Goal: Task Accomplishment & Management: Manage account settings

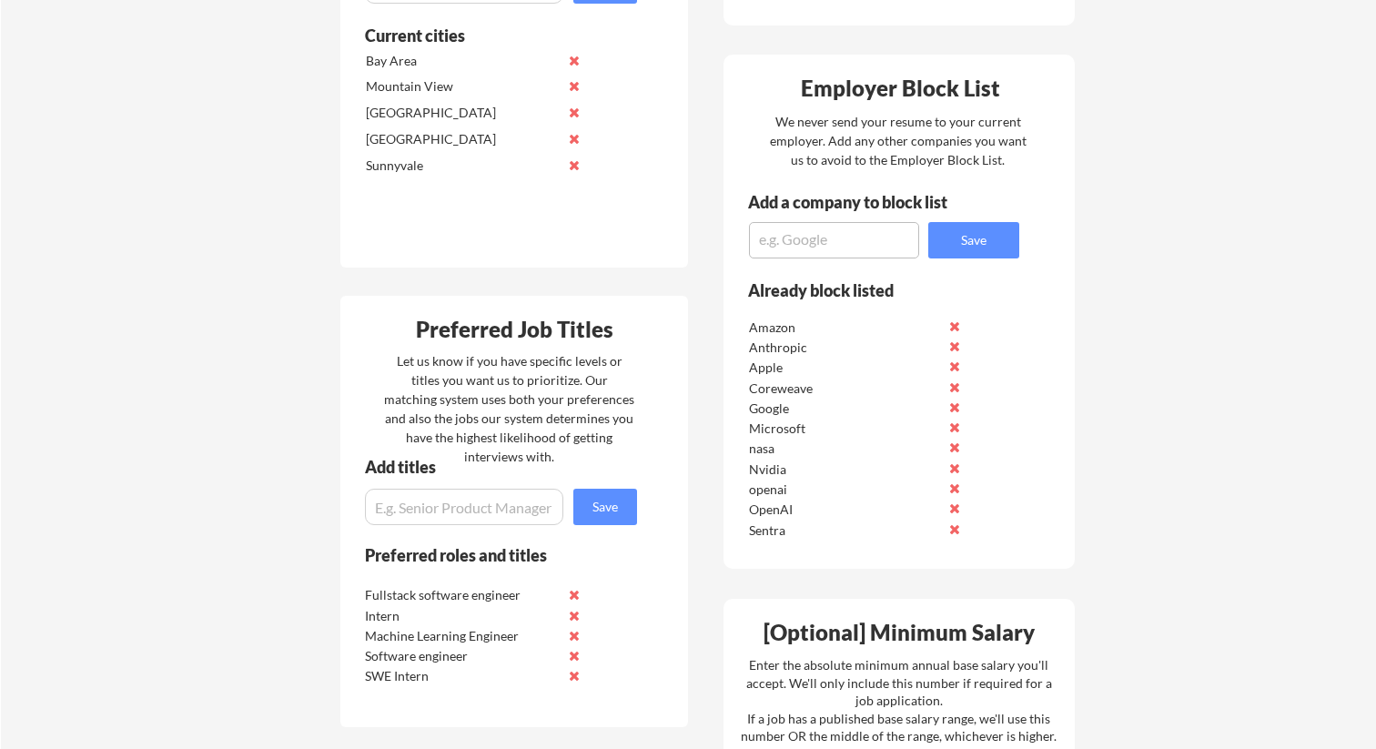
scroll to position [787, 0]
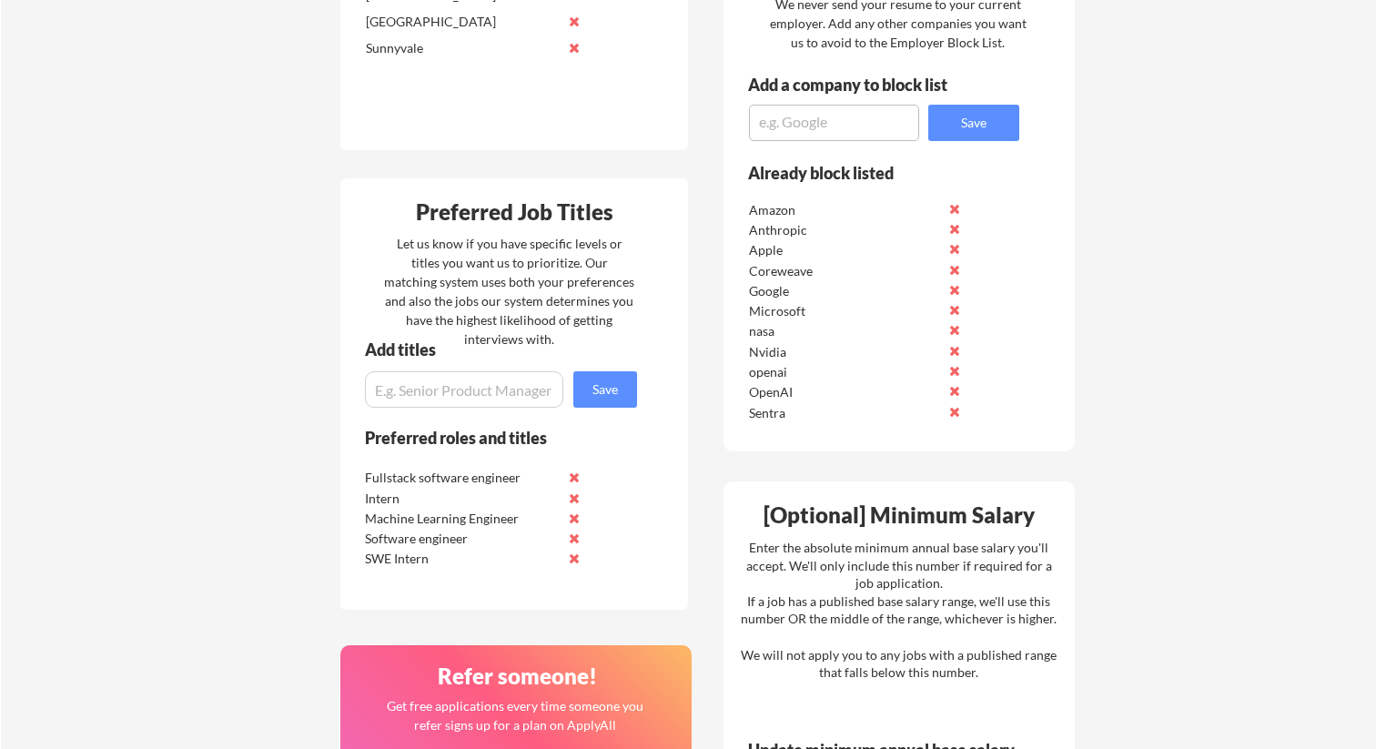
click at [494, 390] on input "input" at bounding box center [464, 389] width 198 height 36
click at [573, 475] on button at bounding box center [574, 478] width 14 height 14
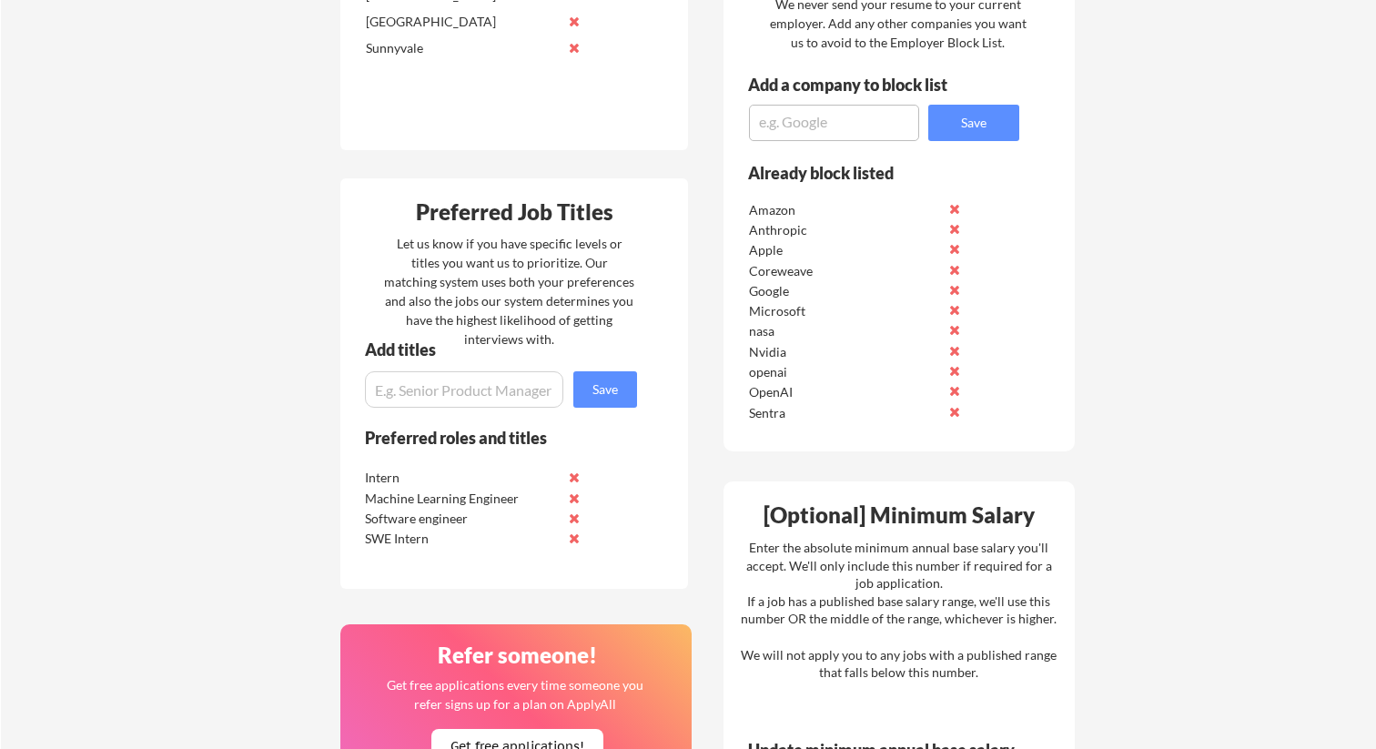
click at [573, 517] on button at bounding box center [574, 519] width 14 height 14
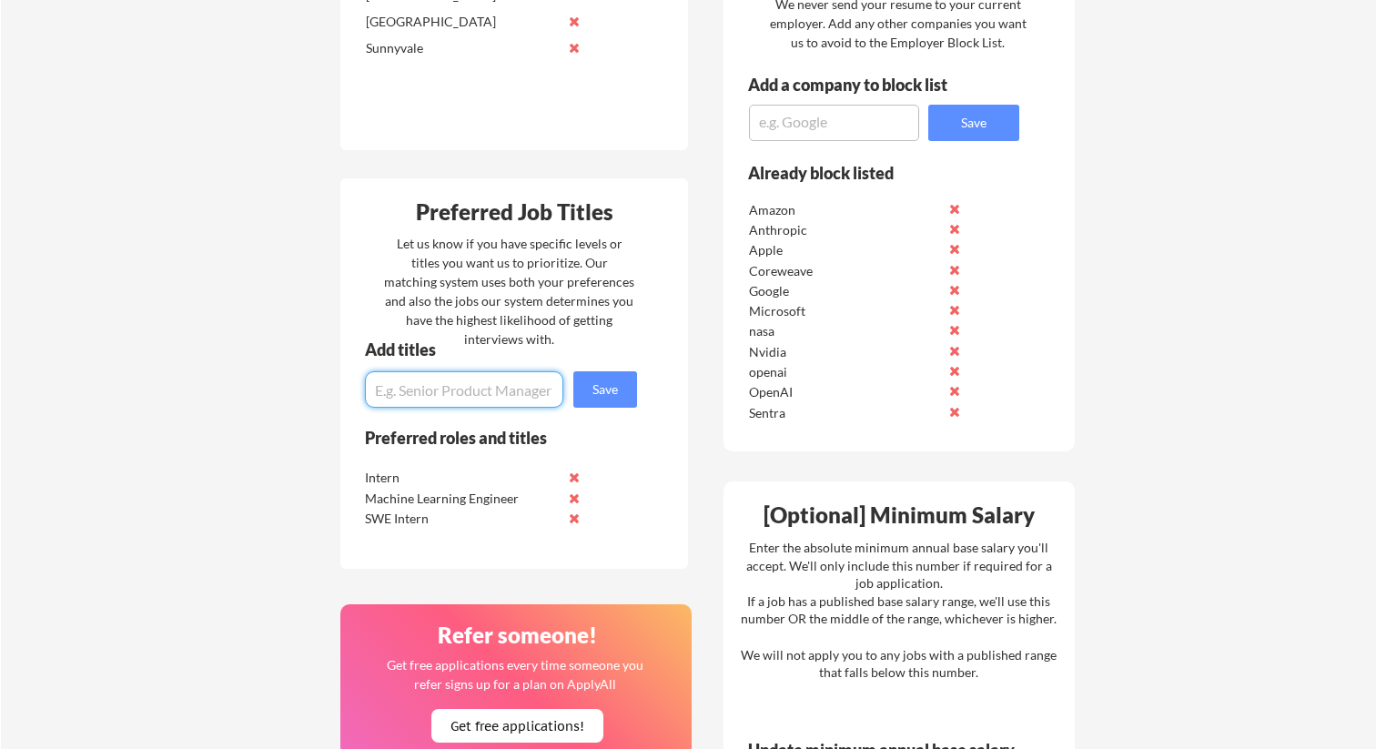
click at [488, 395] on input "input" at bounding box center [464, 389] width 198 height 36
type input "Software Engineering Intern"
click at [605, 395] on button "Save" at bounding box center [605, 389] width 64 height 36
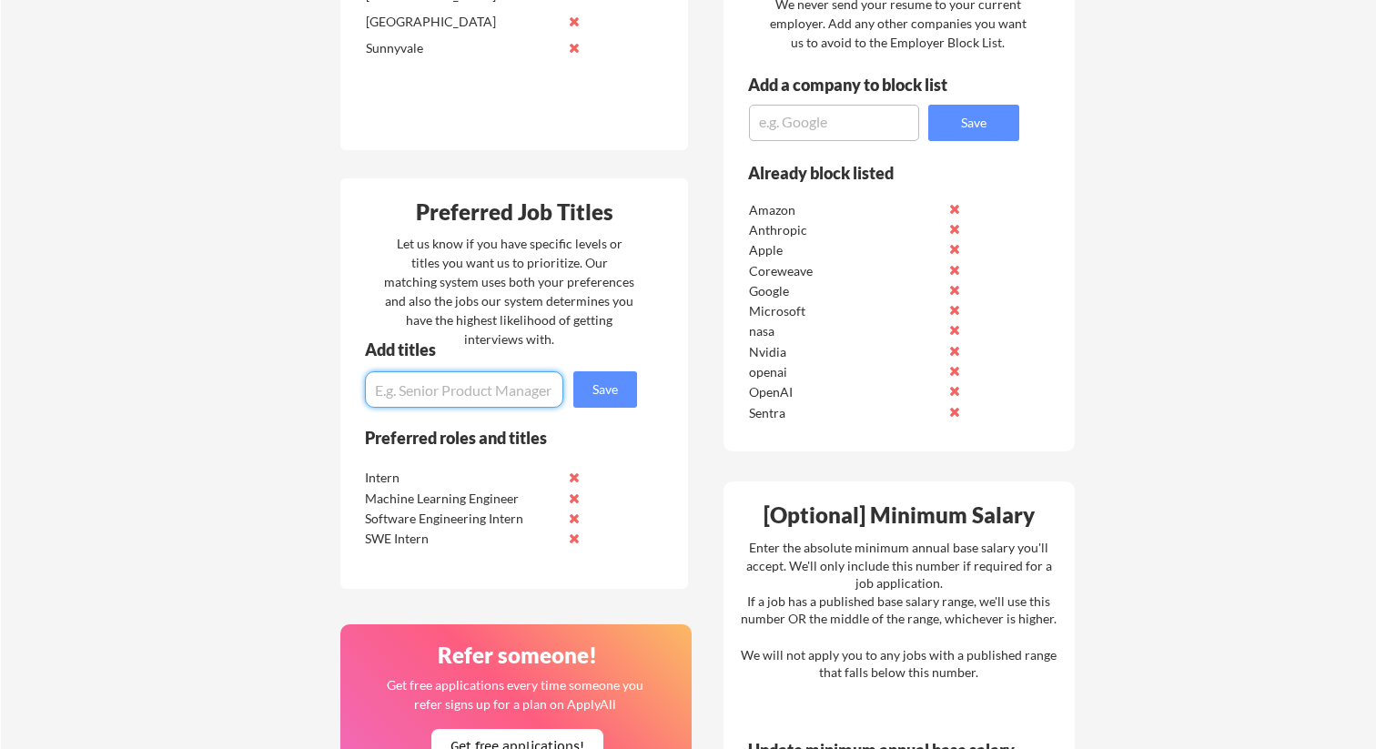
click at [489, 392] on input "input" at bounding box center [464, 389] width 198 height 36
type input "Fullstack Engineering Intern"
click at [589, 393] on button "Save" at bounding box center [605, 389] width 64 height 36
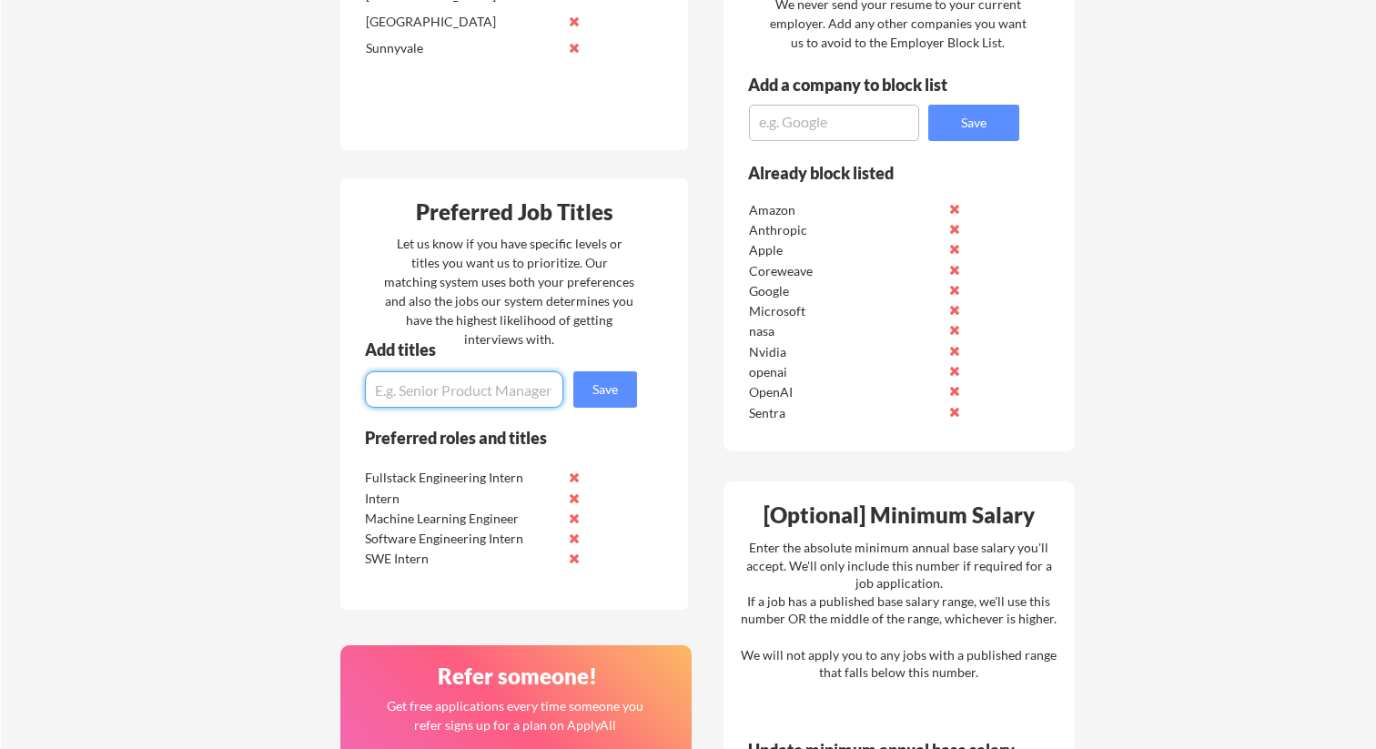
click at [456, 392] on input "input" at bounding box center [464, 389] width 198 height 36
type input "Machine Learning Intern"
click at [619, 378] on button "Save" at bounding box center [605, 389] width 64 height 36
